Goal: Use online tool/utility

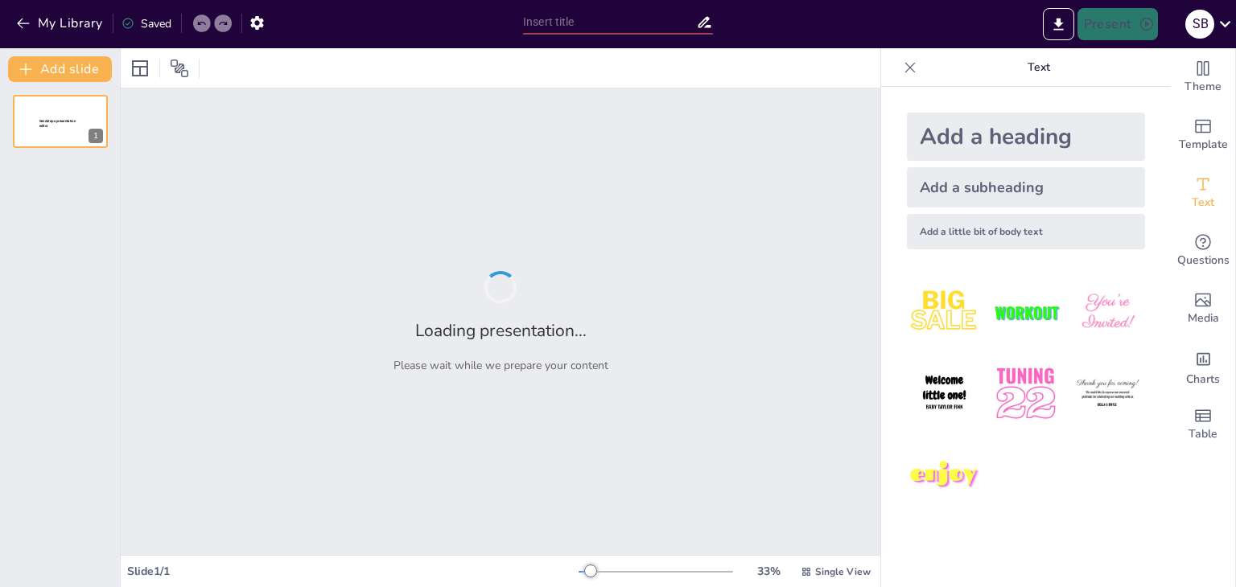
type input "Crafting Identity: The Creative Branding and Positioning of Jigger Shots"
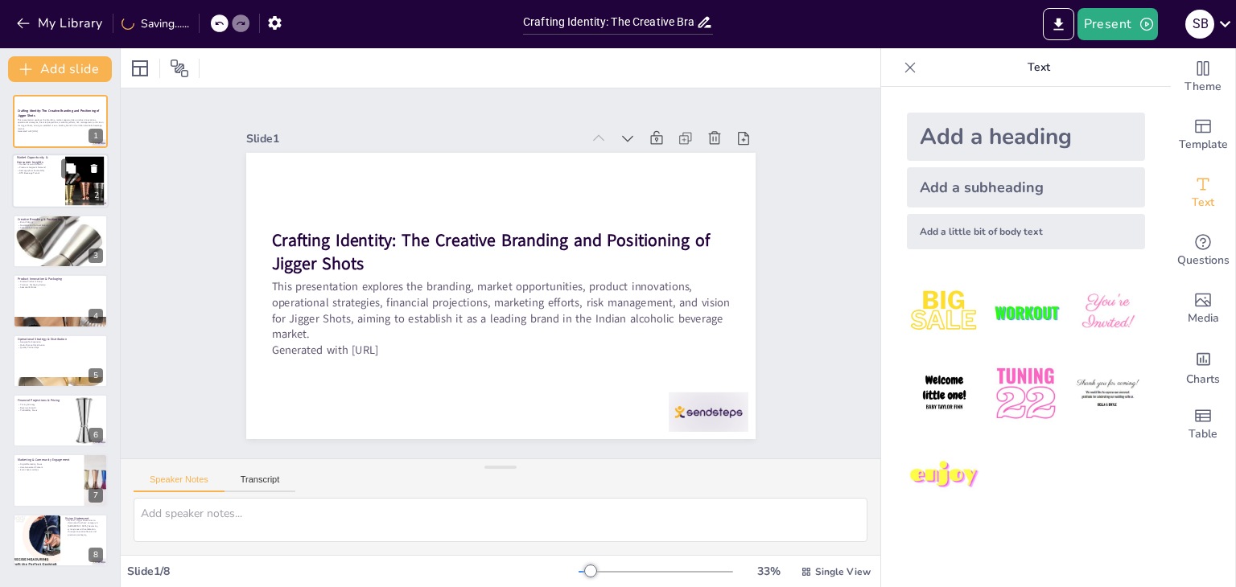
click at [46, 184] on div at bounding box center [60, 181] width 97 height 55
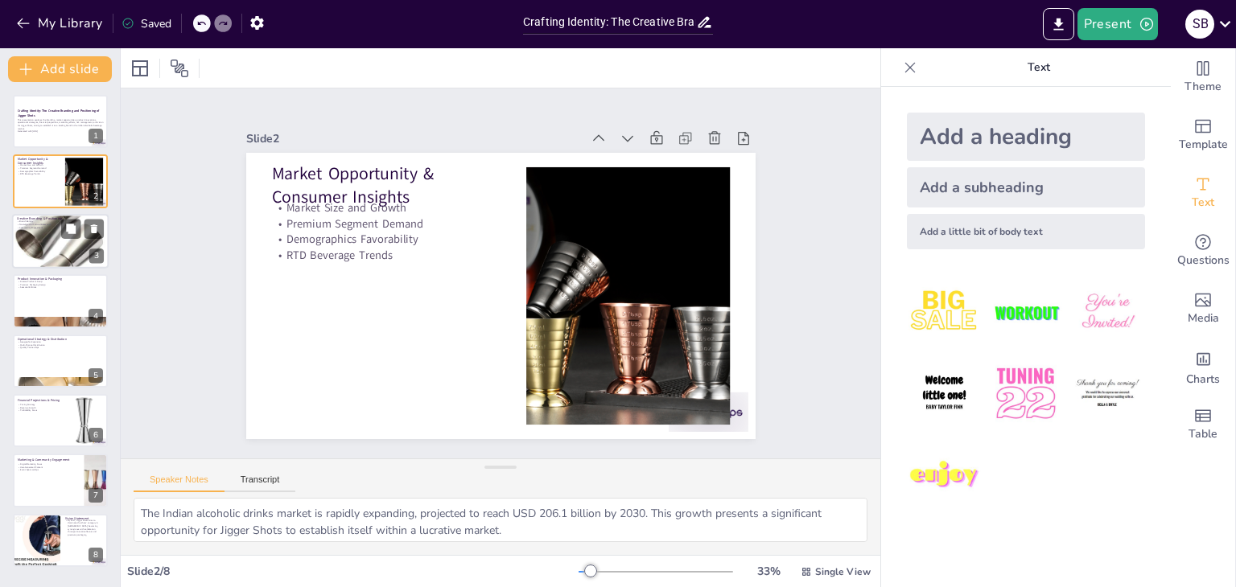
click at [47, 244] on div at bounding box center [60, 241] width 97 height 97
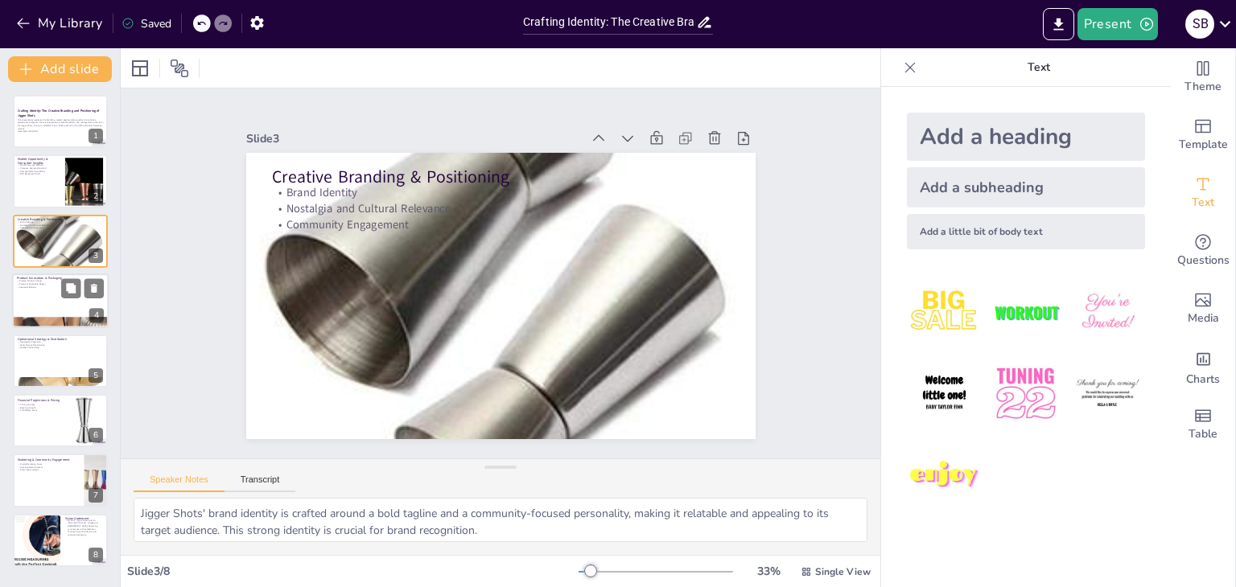
click at [59, 302] on div at bounding box center [60, 301] width 97 height 55
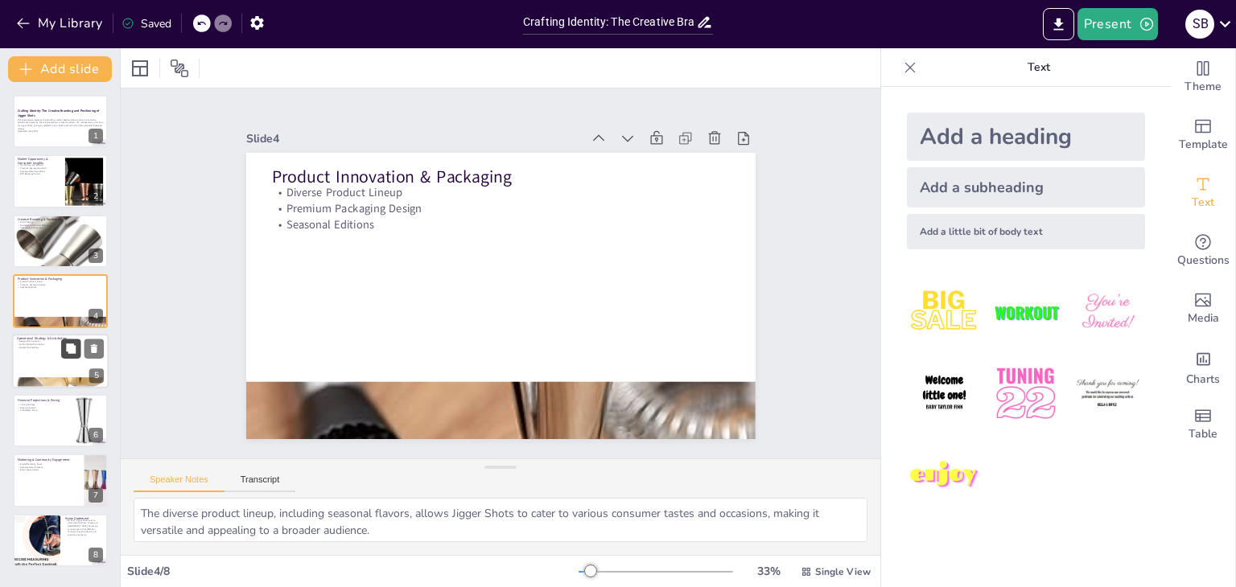
click at [69, 355] on button at bounding box center [70, 348] width 19 height 19
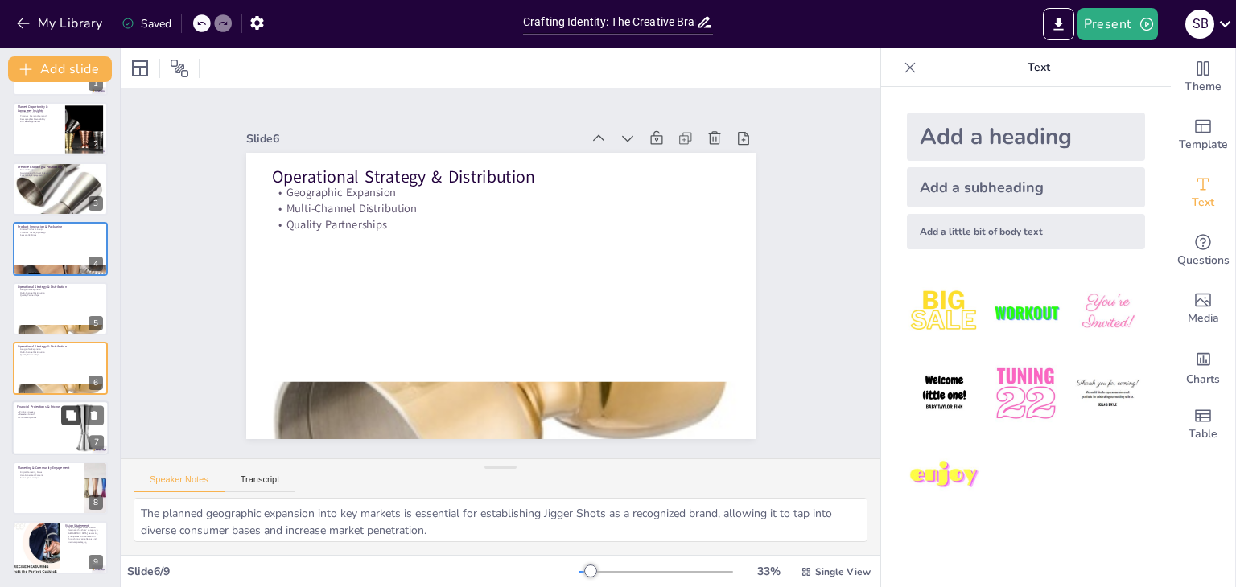
click at [76, 412] on icon at bounding box center [71, 415] width 10 height 10
type textarea "The strategic pricing of ₹150 per shot balances affordability with premium posi…"
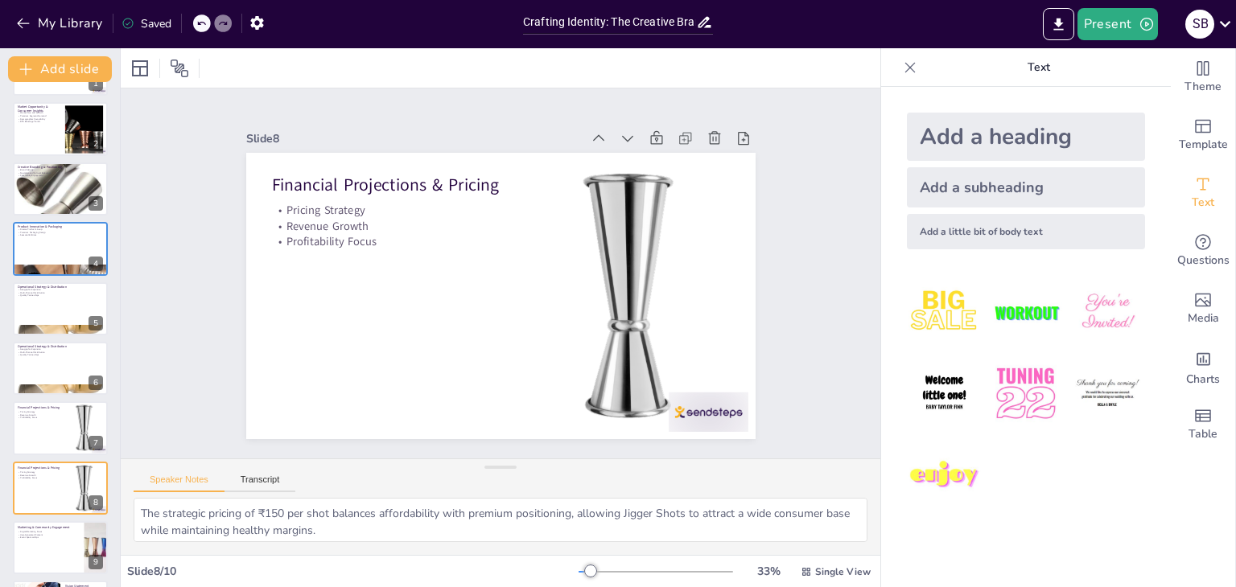
scroll to position [113, 0]
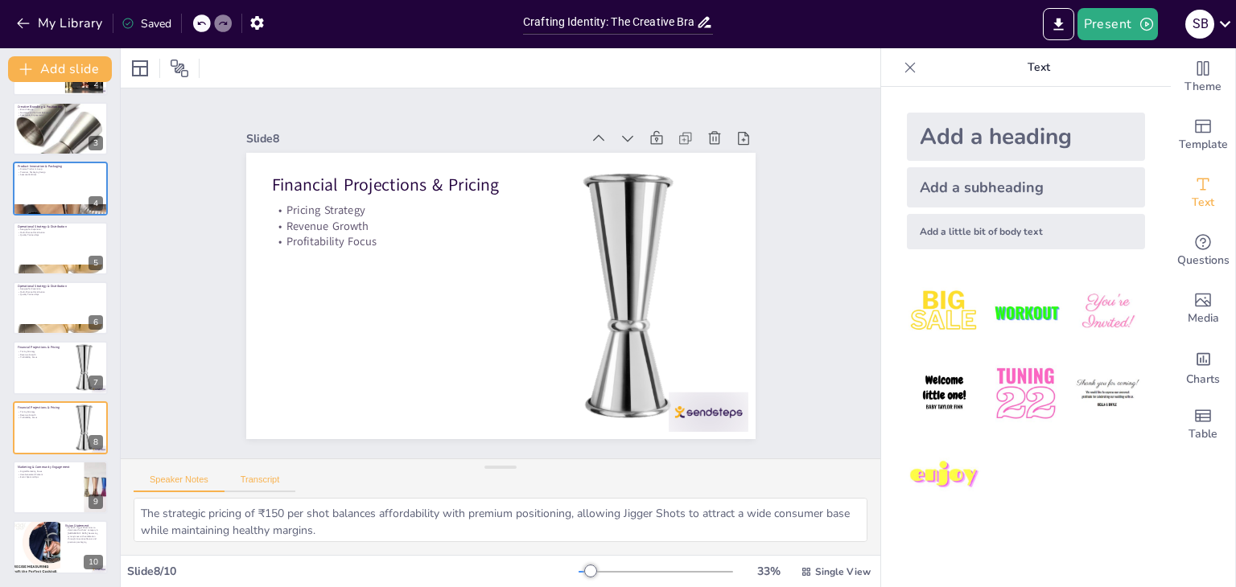
click at [278, 483] on button "Transcript" at bounding box center [260, 484] width 72 height 18
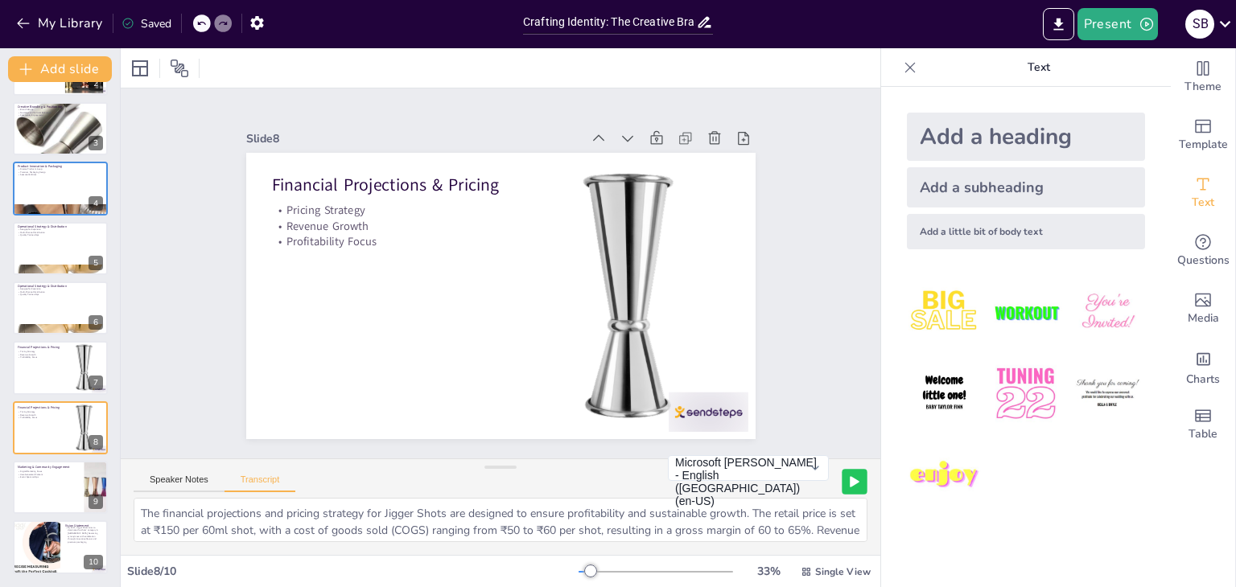
click at [842, 481] on button at bounding box center [854, 481] width 25 height 25
click at [818, 481] on rect at bounding box center [819, 481] width 3 height 11
